Goal: Information Seeking & Learning: Compare options

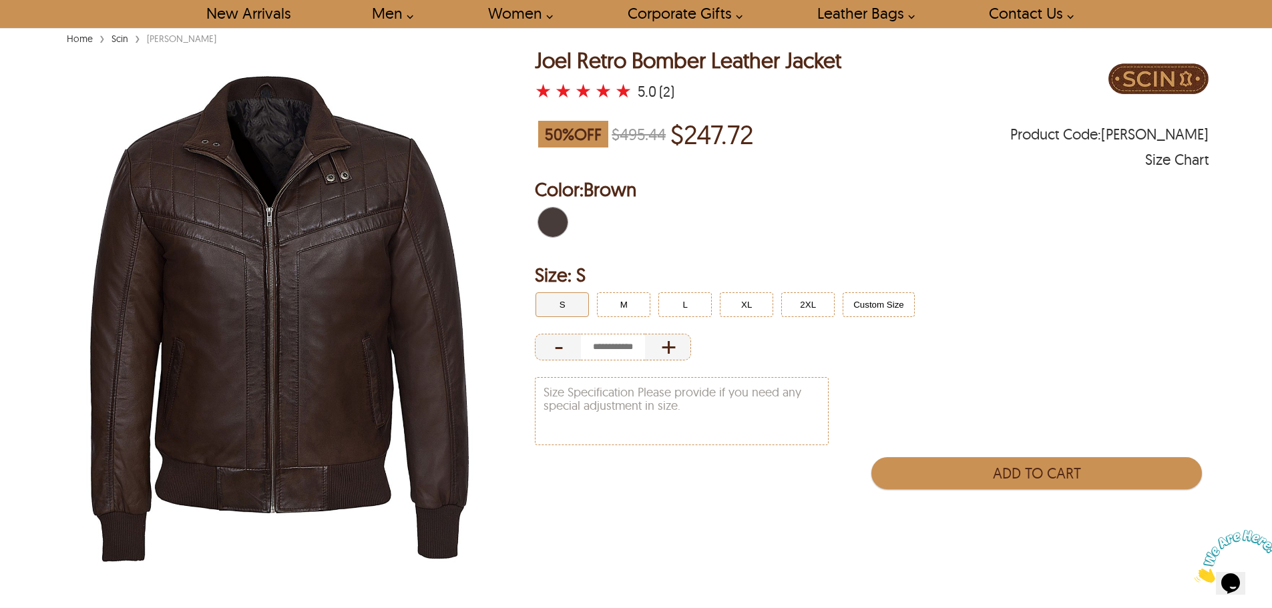
scroll to position [67, 0]
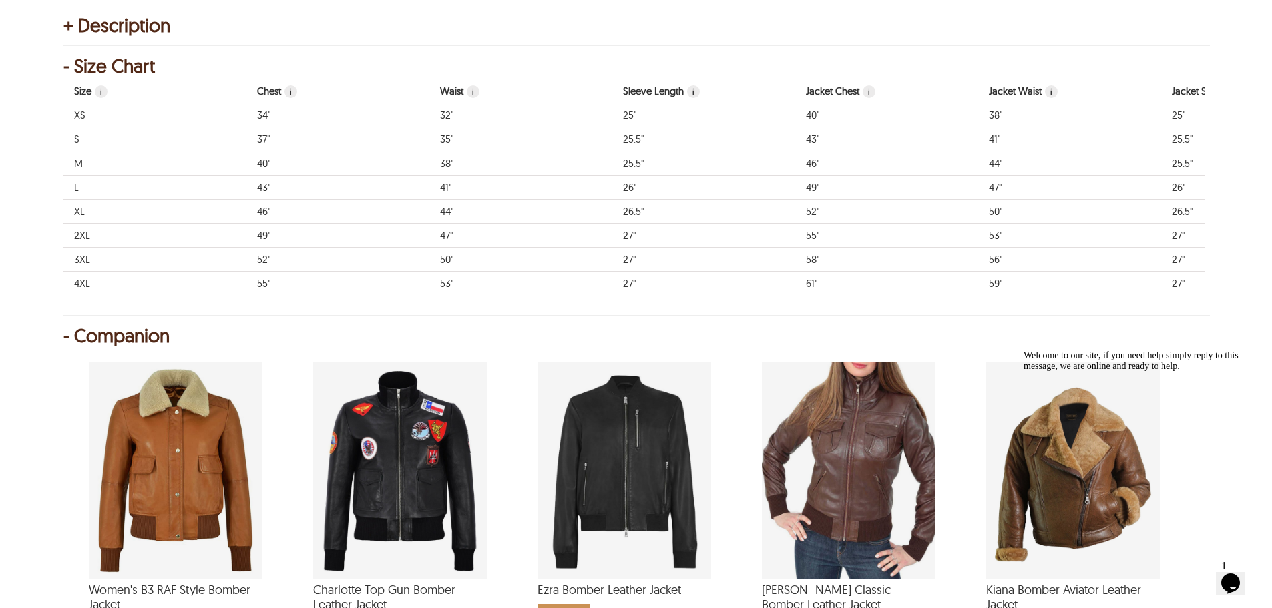
scroll to position [935, 0]
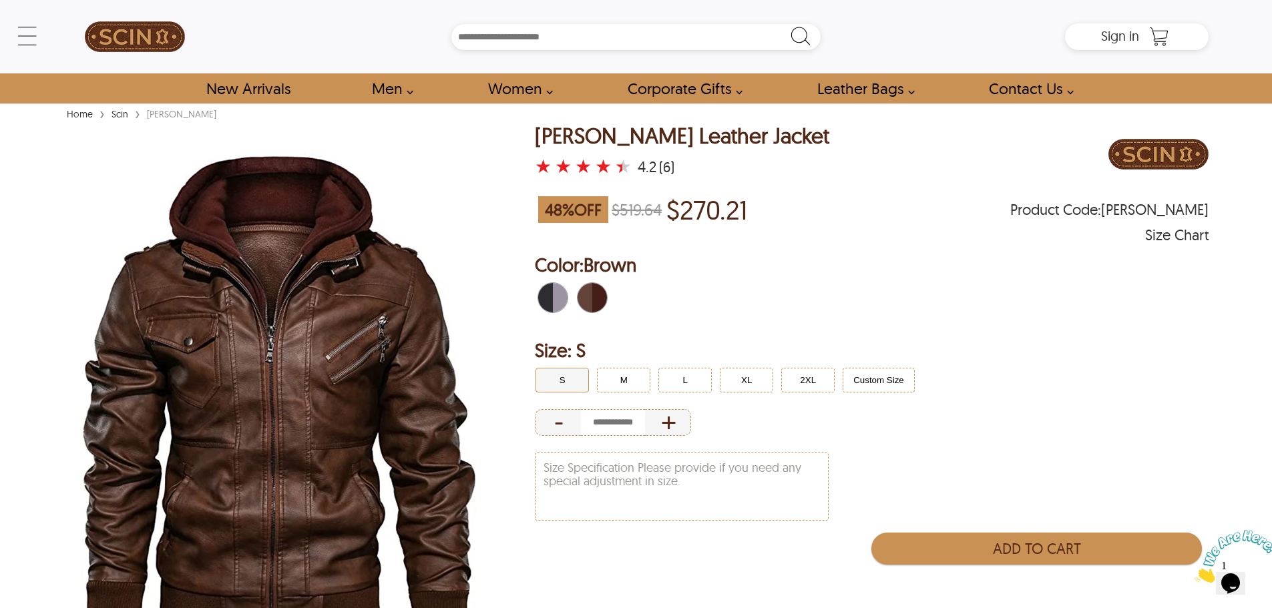
click at [548, 287] on span "Black" at bounding box center [545, 297] width 15 height 29
click at [549, 293] on span "Black" at bounding box center [545, 297] width 15 height 29
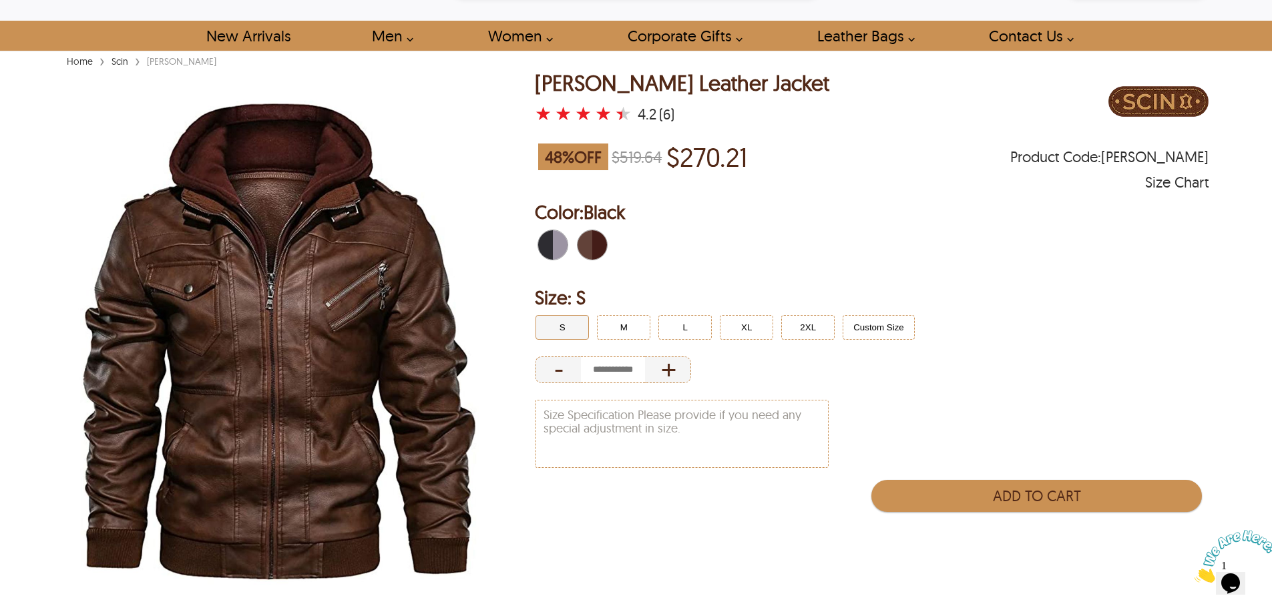
scroll to position [134, 0]
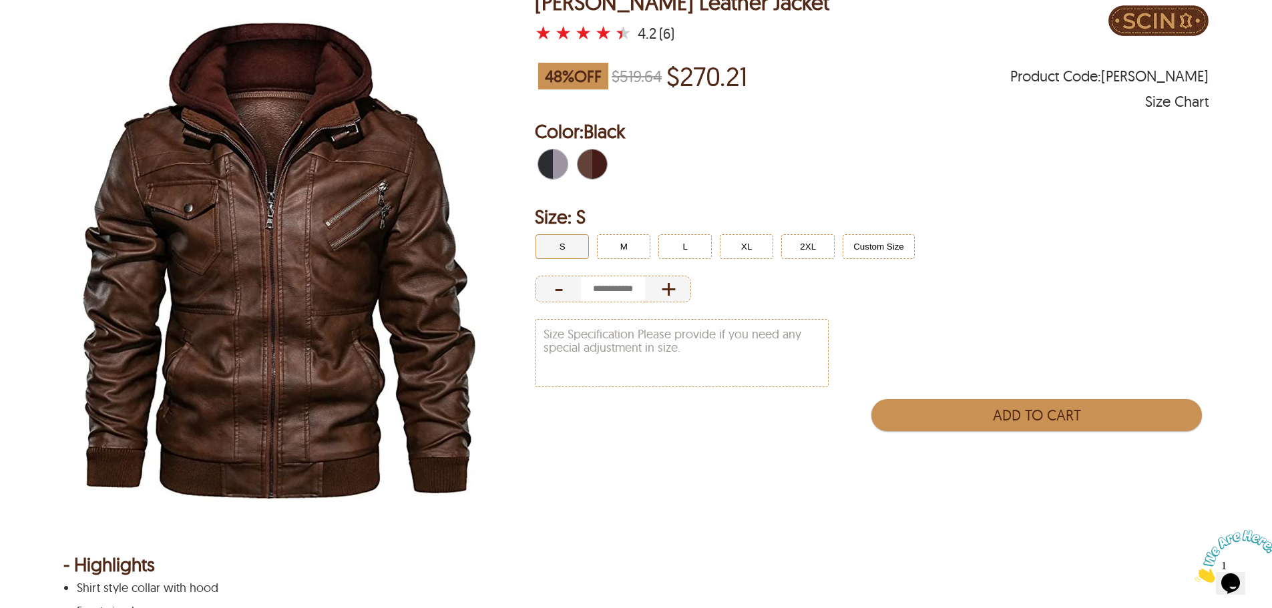
click at [598, 161] on span "Brown" at bounding box center [596, 164] width 9 height 29
click at [564, 160] on span "Black" at bounding box center [565, 164] width 6 height 29
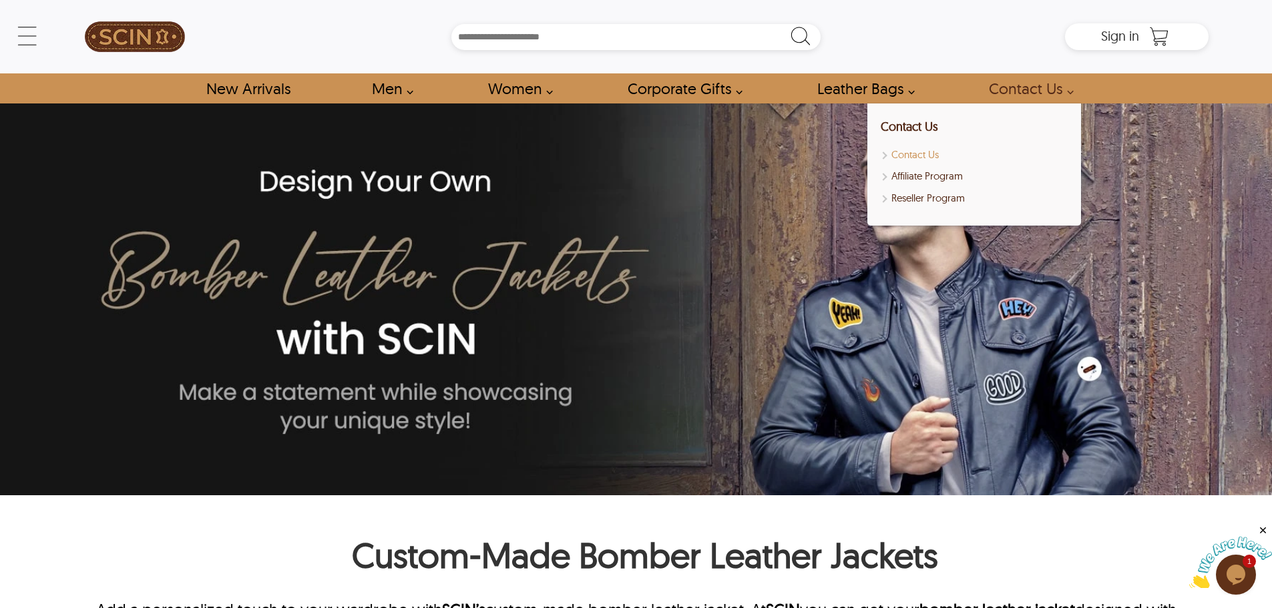
click at [910, 152] on link "Contact Us" at bounding box center [974, 155] width 187 height 15
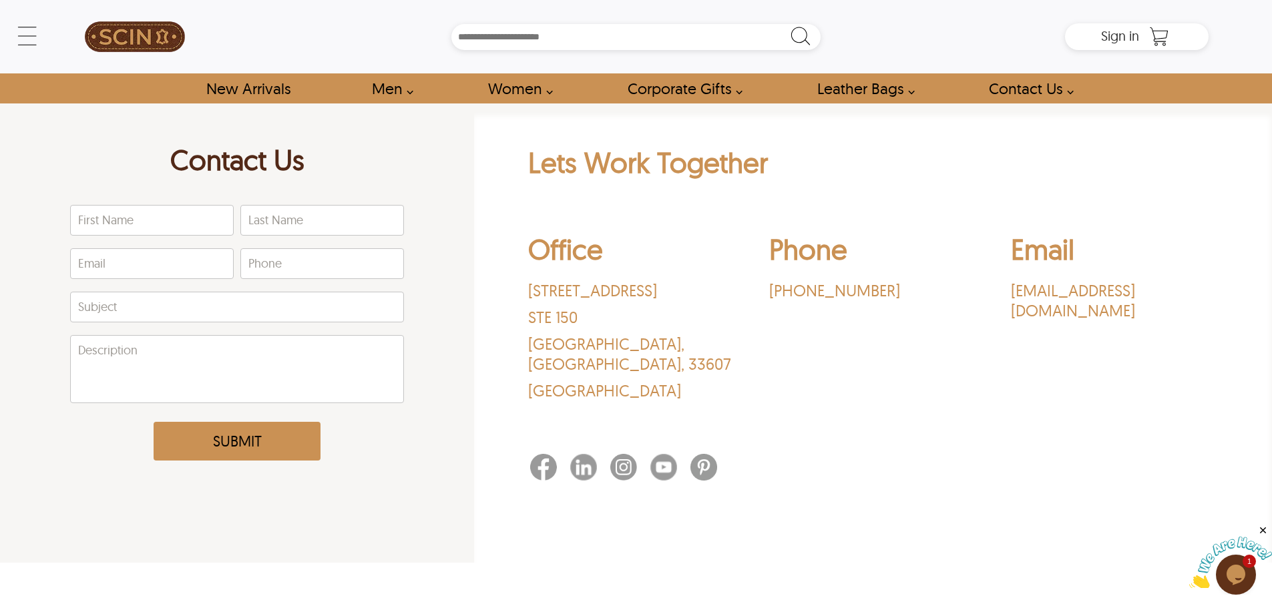
click at [896, 452] on div at bounding box center [873, 469] width 691 height 35
